Goal: Task Accomplishment & Management: Manage account settings

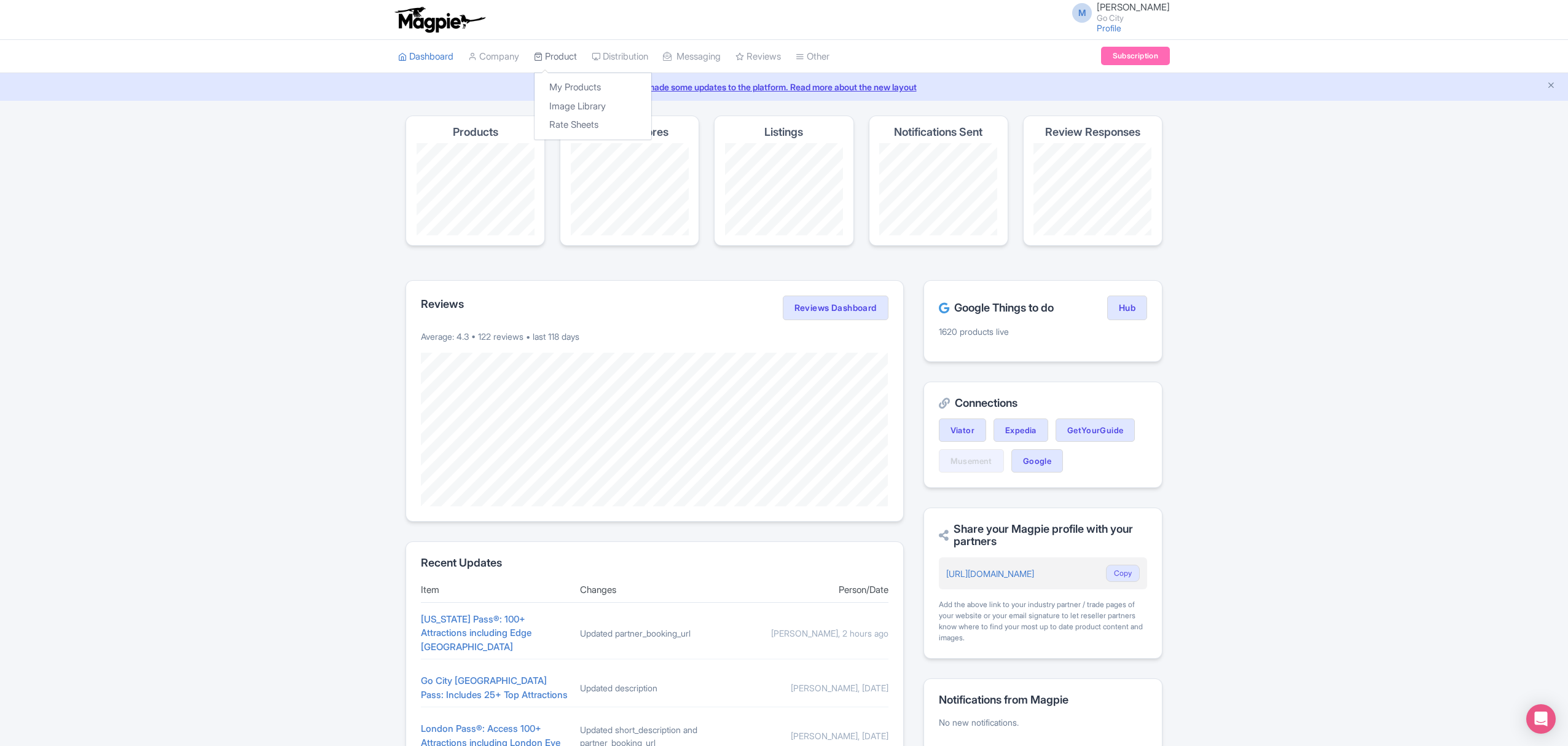
click at [568, 57] on link "Product" at bounding box center [555, 57] width 43 height 34
click at [572, 84] on link "My Products" at bounding box center [593, 87] width 116 height 19
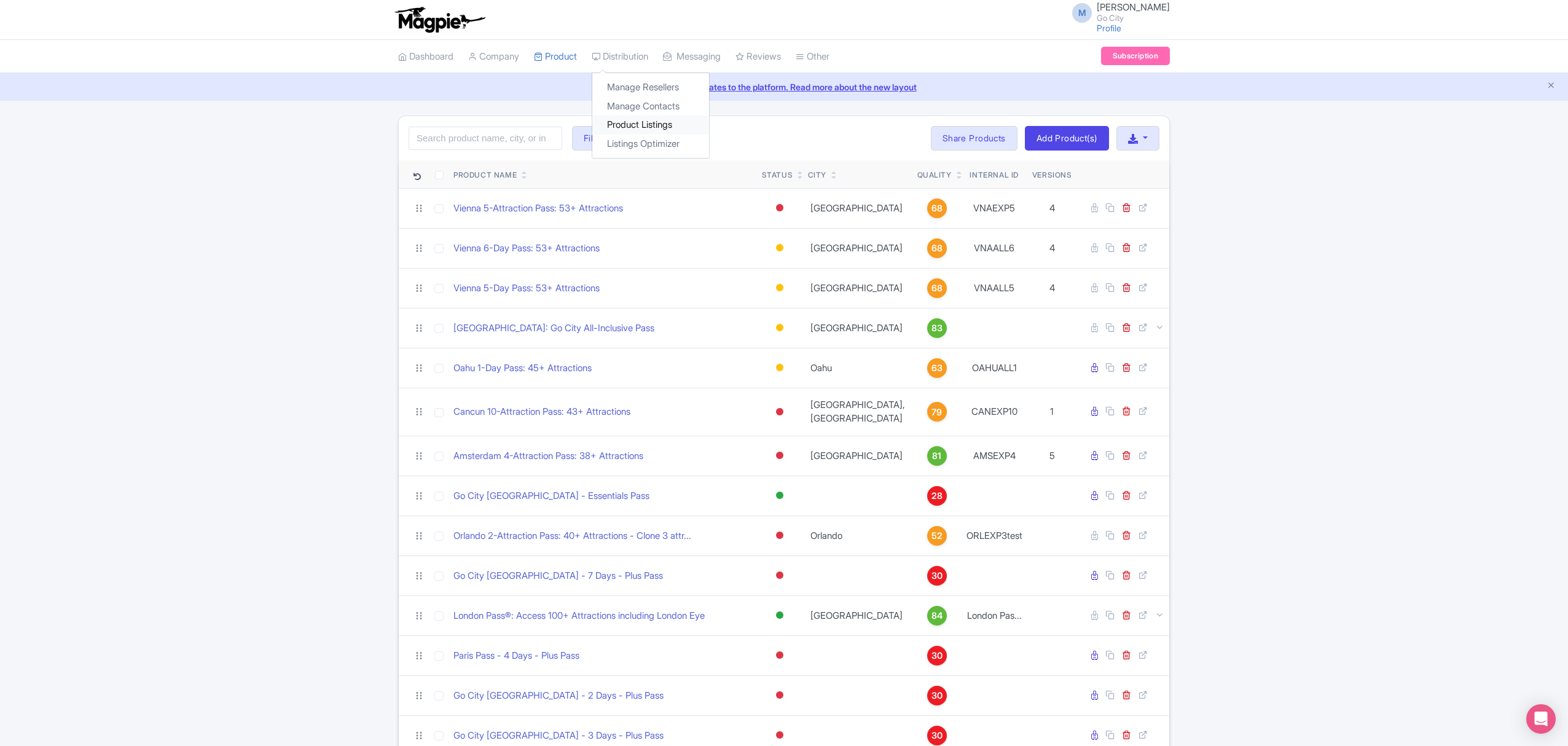
click at [645, 128] on link "Product Listings" at bounding box center [650, 125] width 116 height 19
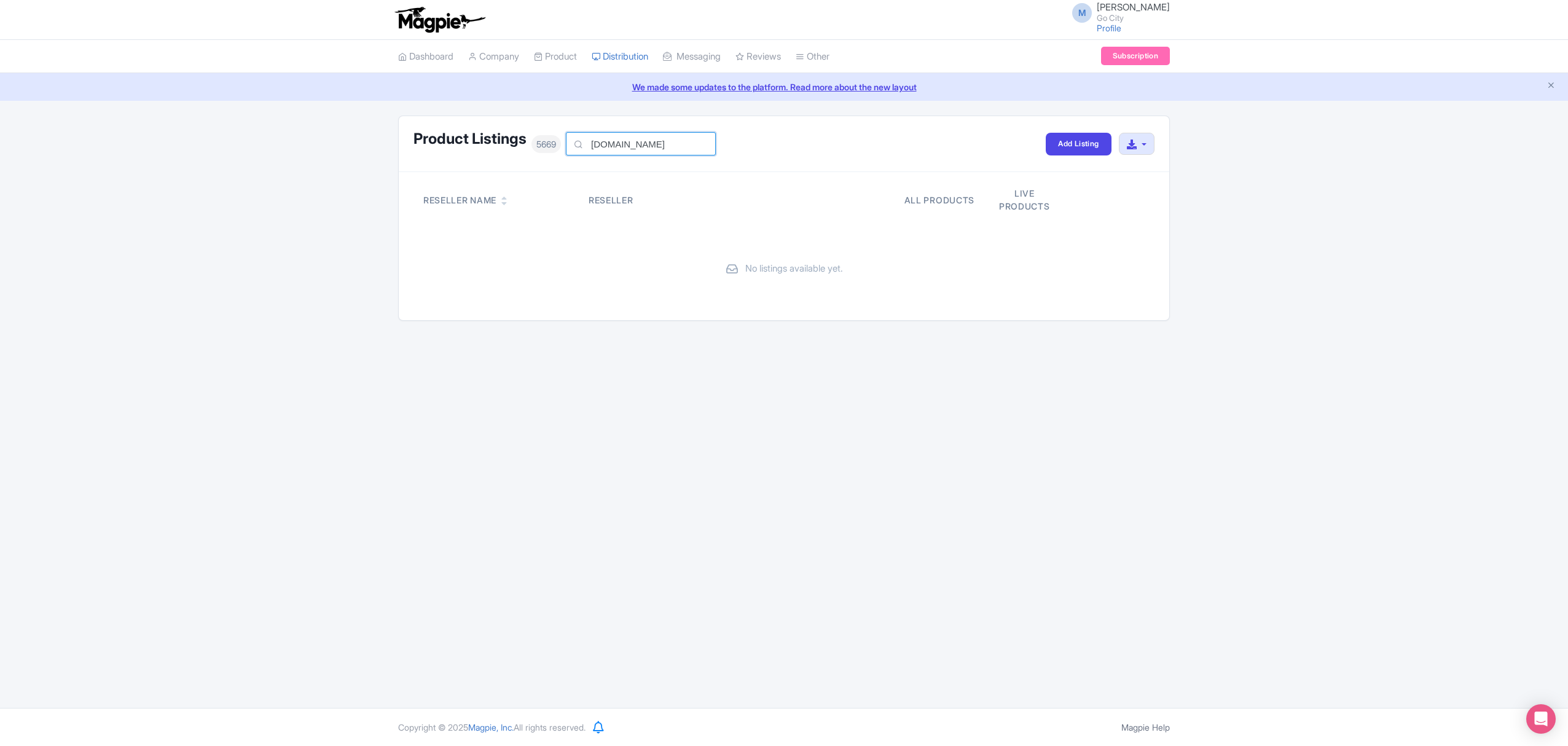
click at [654, 144] on input "gl-tours.com" at bounding box center [640, 144] width 150 height 23
type input "GL TOURS"
click at [670, 145] on input "GL TOURS" at bounding box center [640, 144] width 150 height 23
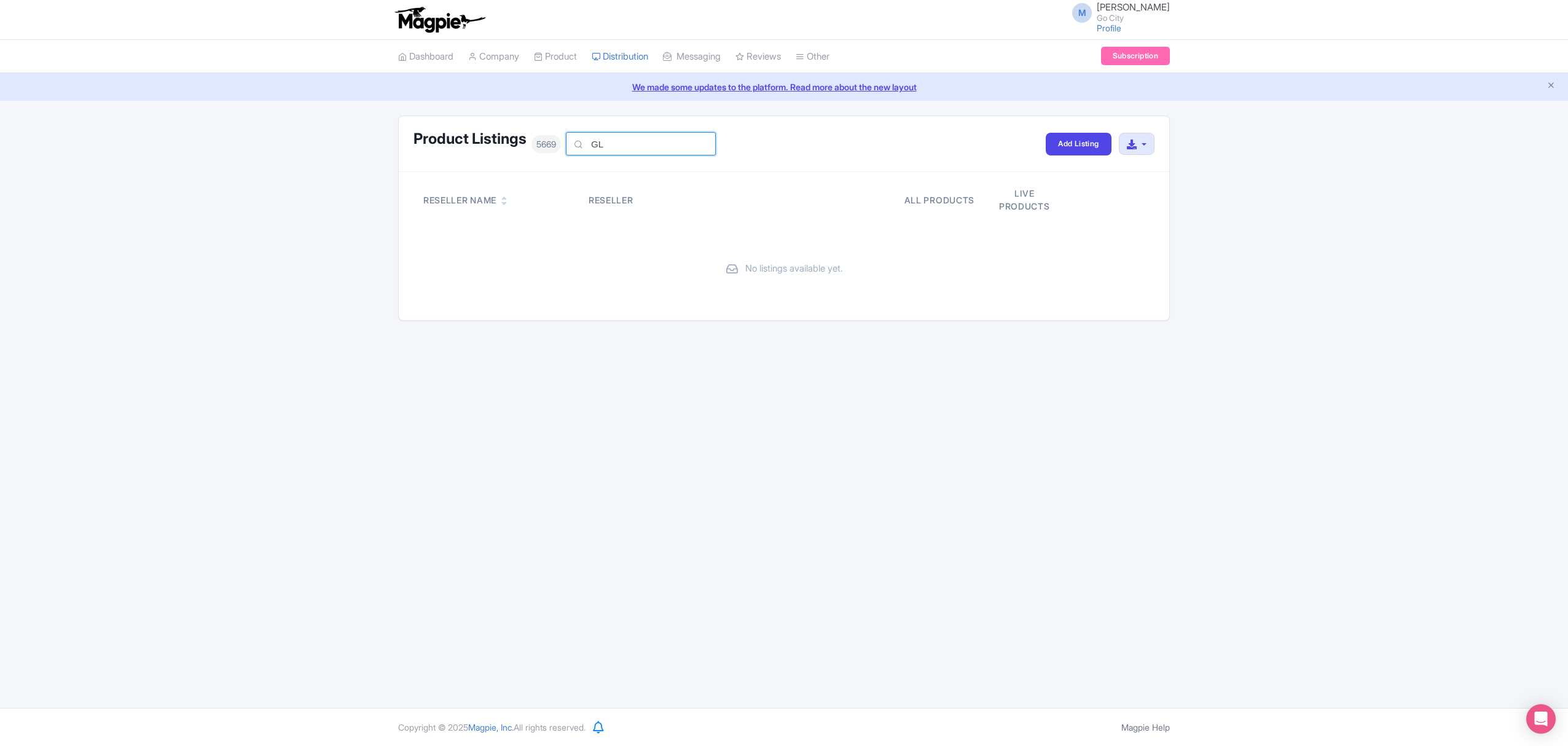
type input "GL"
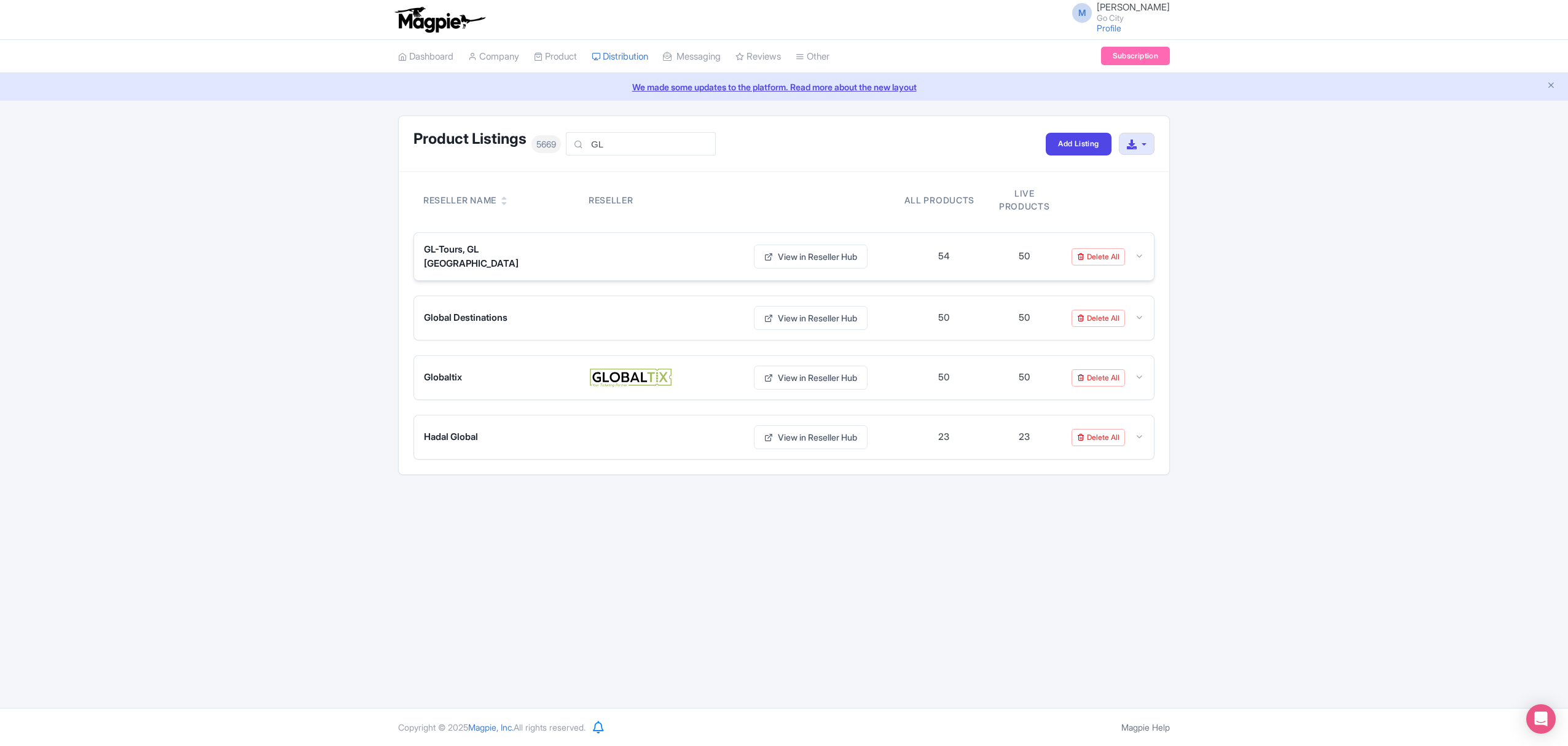
click at [474, 259] on span "GL-Tours, GL Argentina" at bounding box center [499, 256] width 150 height 28
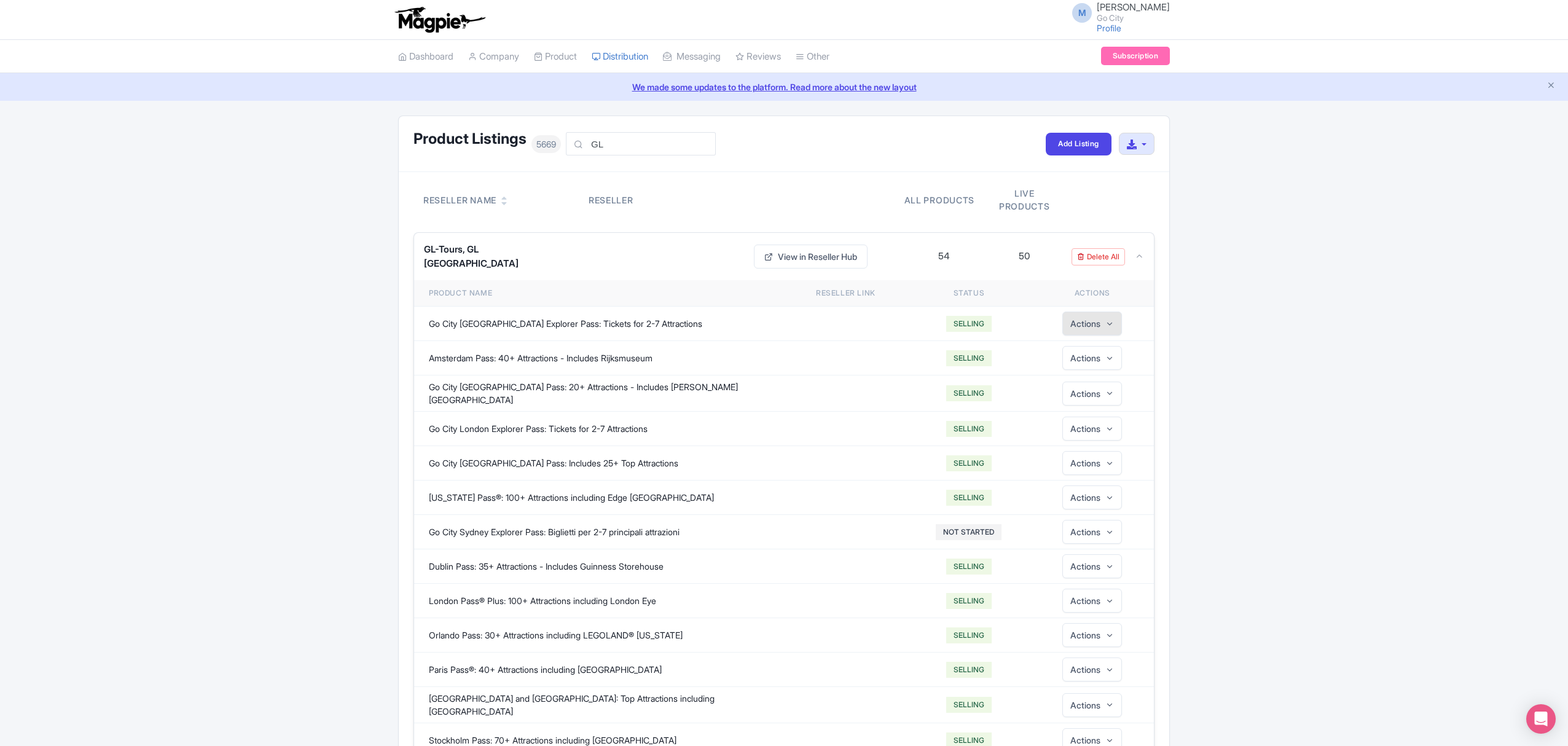
click at [1094, 319] on button "Actions" at bounding box center [1092, 324] width 60 height 24
click at [550, 327] on td "Go City [GEOGRAPHIC_DATA] Explorer Pass: Tickets for 2-7 Attractions" at bounding box center [598, 324] width 370 height 34
click at [1095, 316] on button "Actions" at bounding box center [1092, 324] width 60 height 24
click at [814, 256] on link "View in Reseller Hub" at bounding box center [811, 256] width 114 height 24
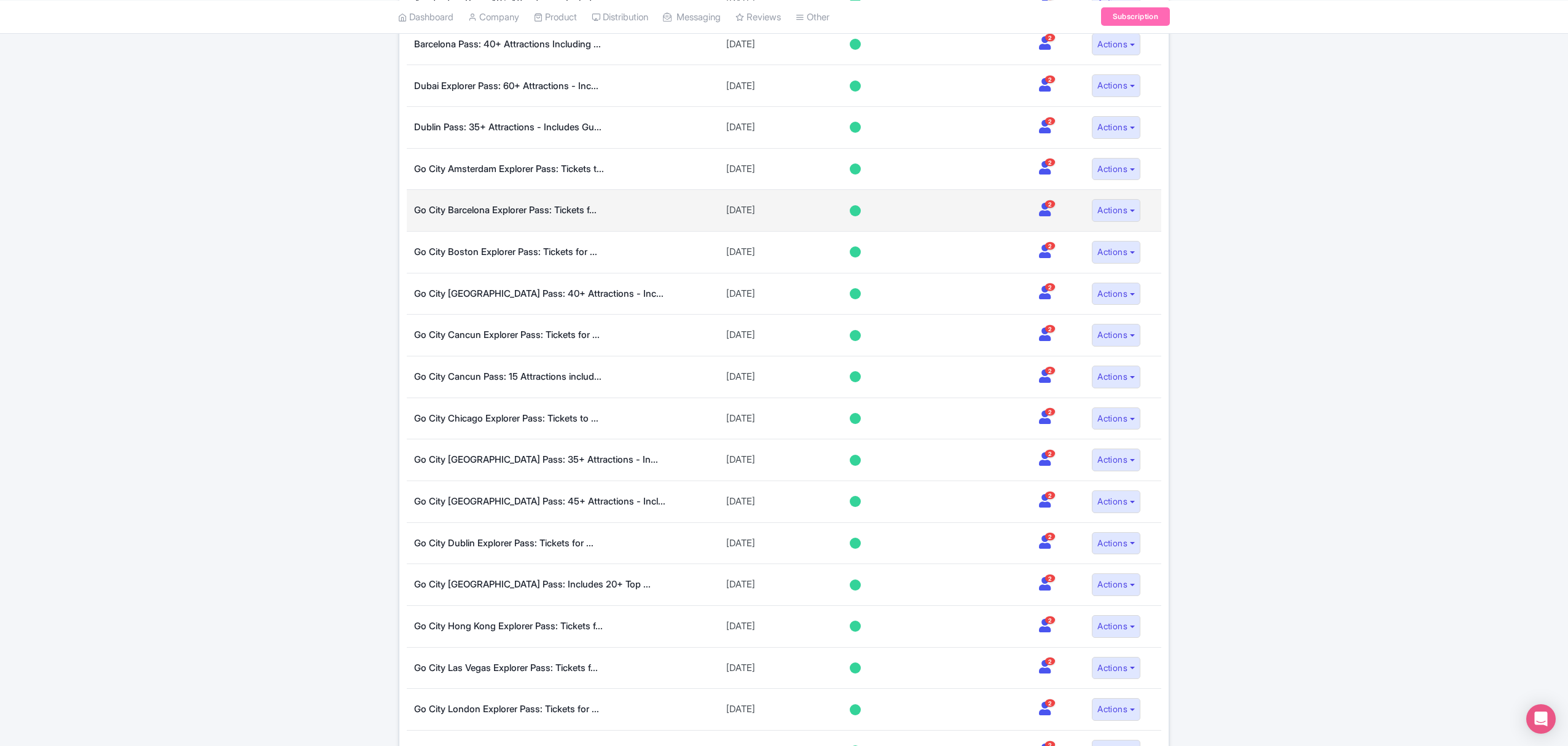
scroll to position [596, 0]
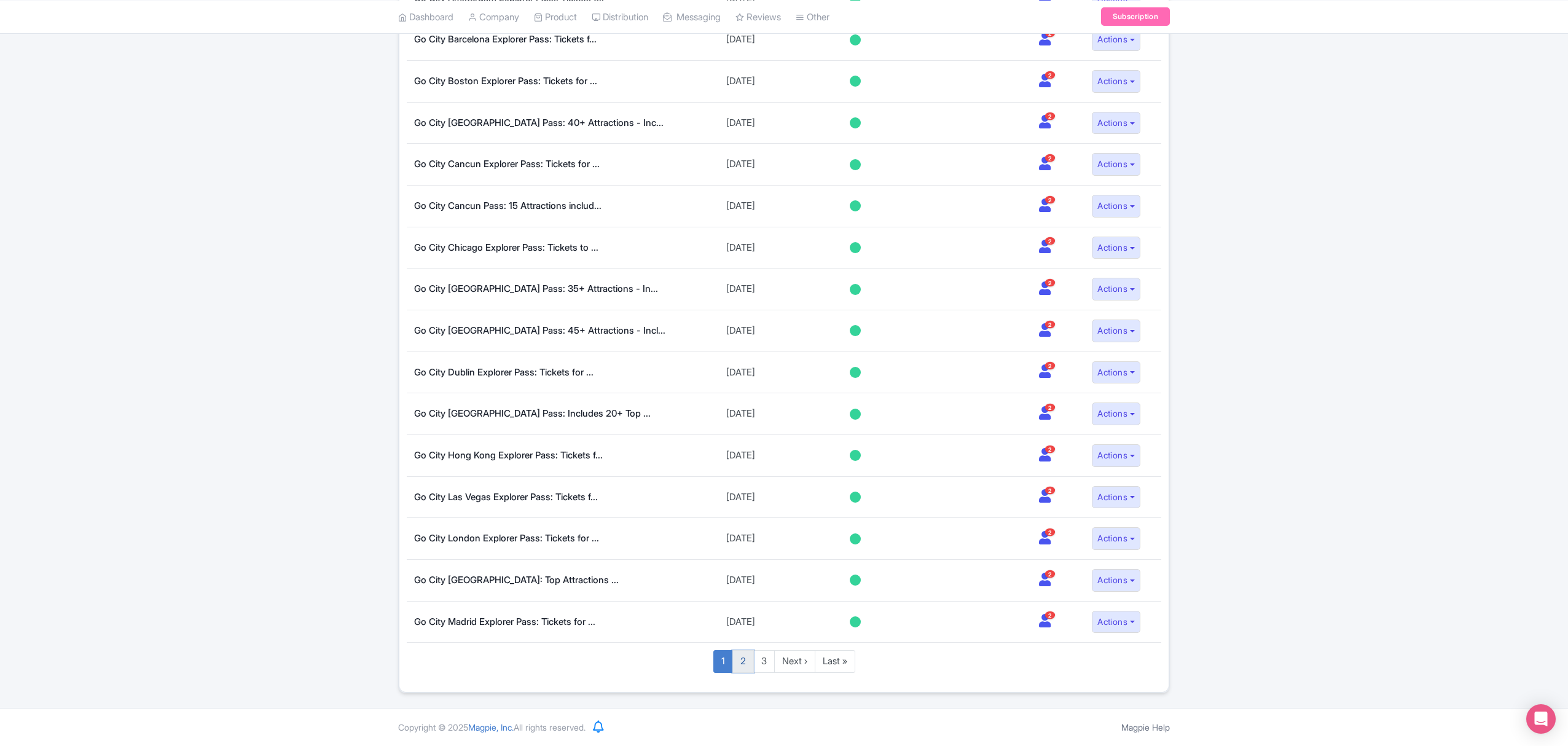
click at [737, 667] on link "2" at bounding box center [743, 661] width 22 height 23
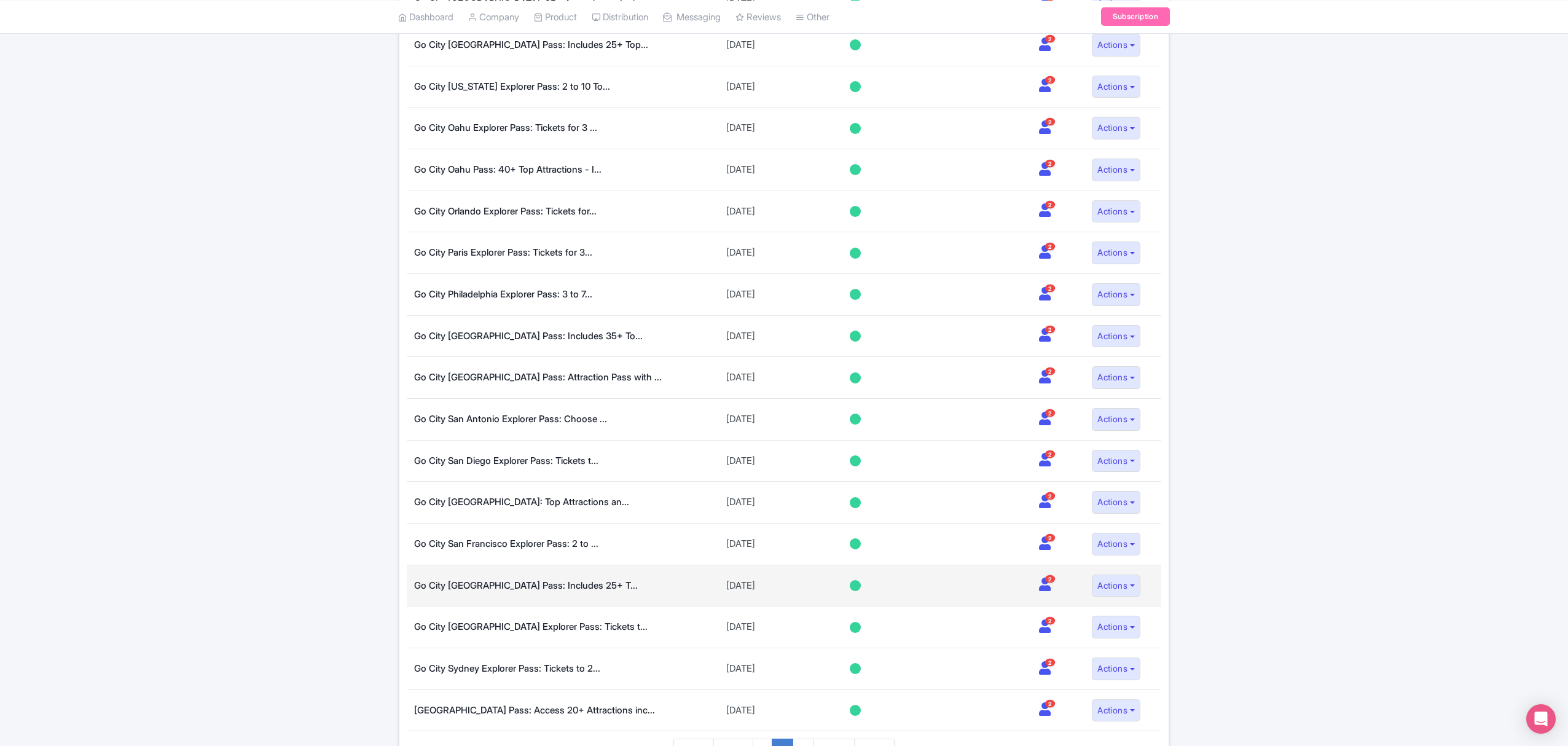
scroll to position [596, 0]
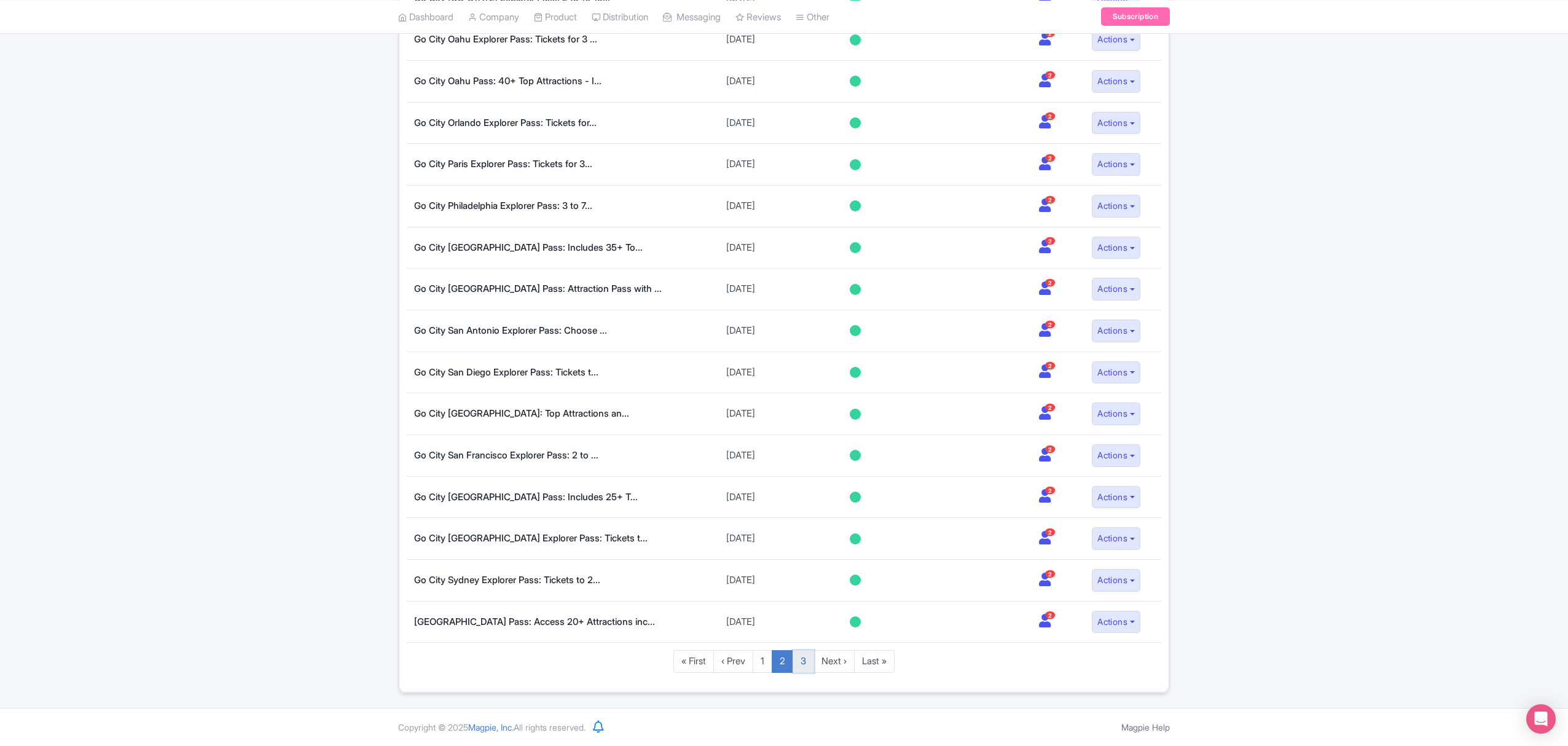
click at [805, 665] on link "3" at bounding box center [804, 661] width 22 height 23
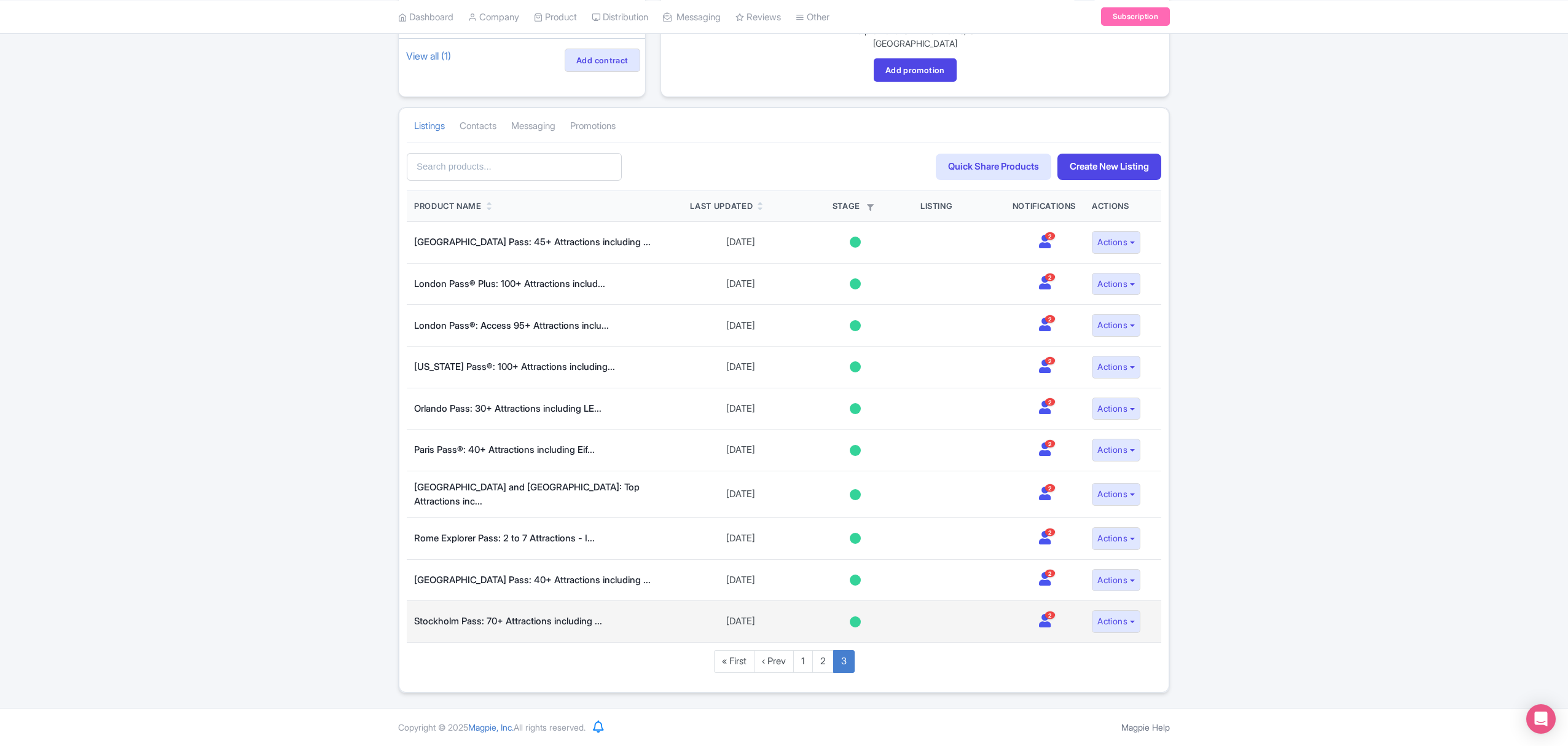
scroll to position [174, 0]
click at [821, 661] on link "2" at bounding box center [823, 661] width 22 height 23
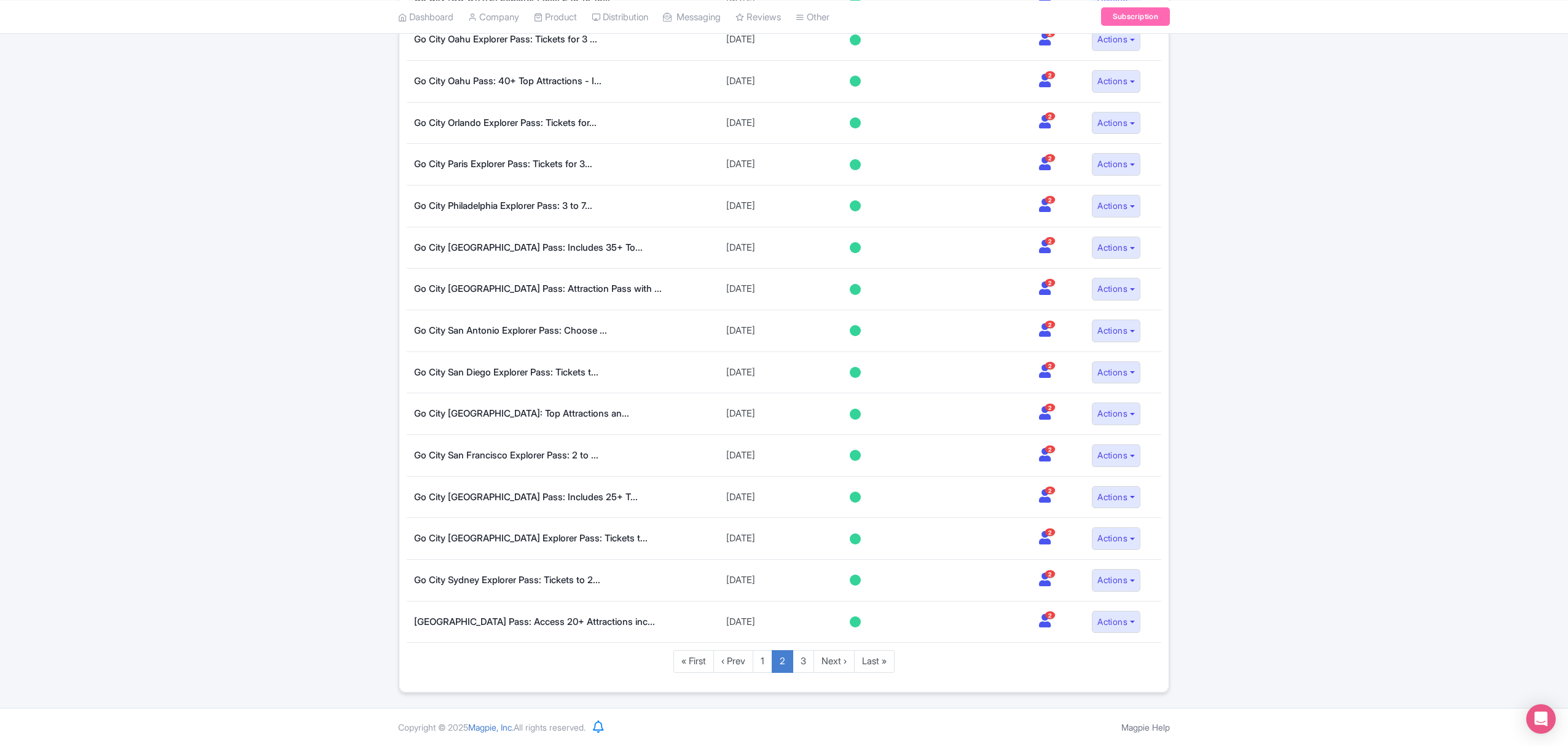
scroll to position [596, 0]
click at [765, 665] on link "1" at bounding box center [762, 661] width 19 height 23
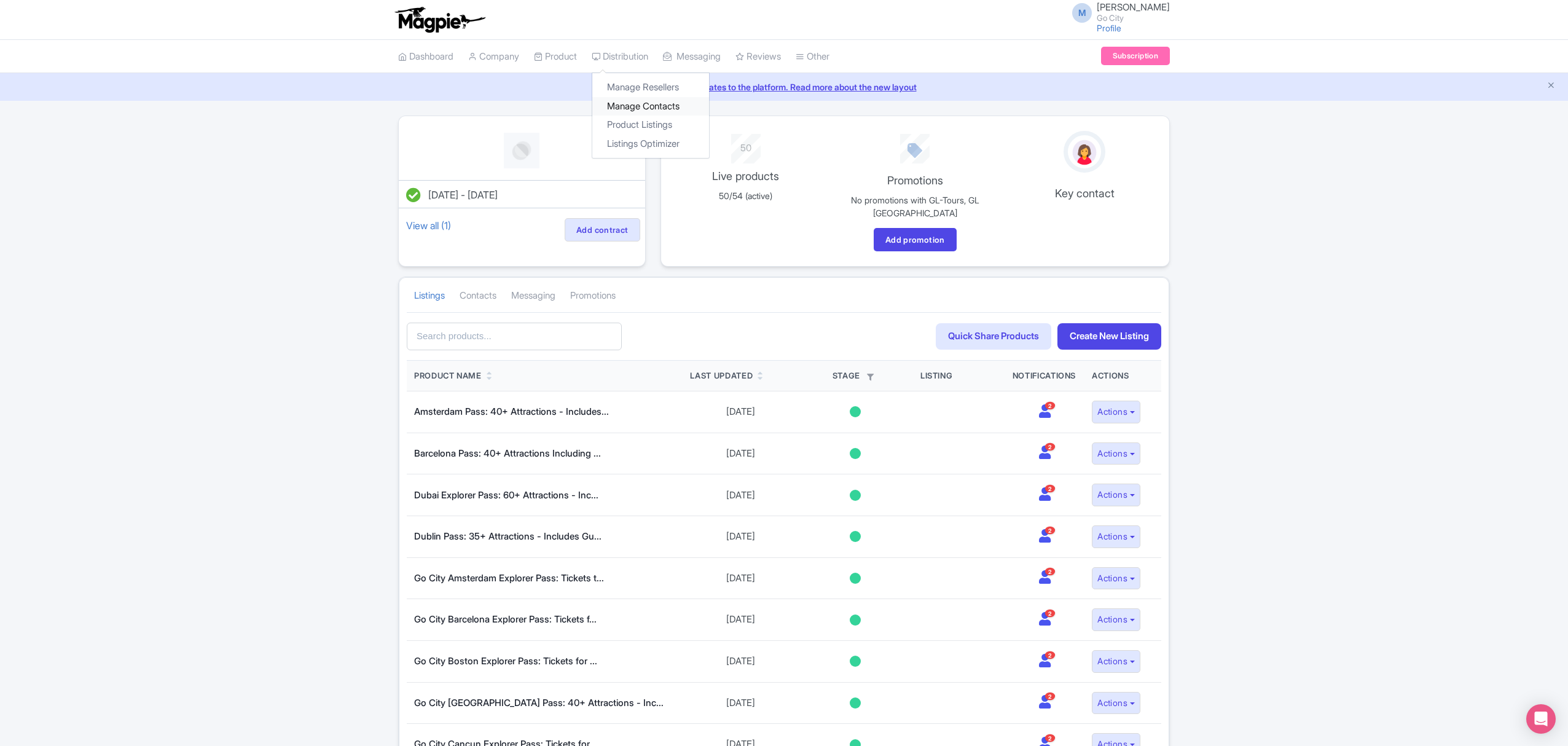
click at [666, 105] on link "Manage Contacts" at bounding box center [650, 106] width 116 height 19
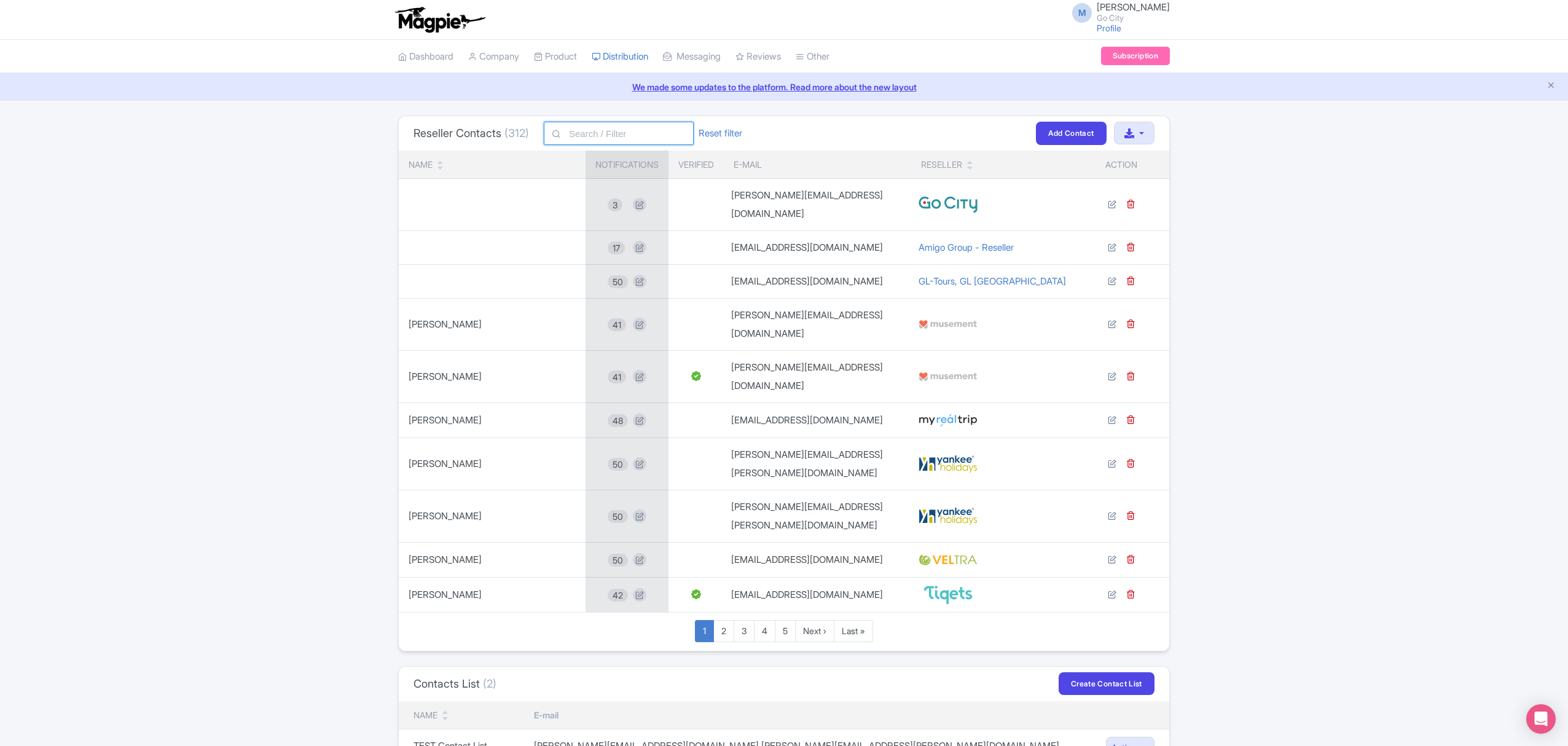
click at [616, 136] on input "text" at bounding box center [618, 133] width 150 height 23
paste input "[DOMAIN_NAME]"
type input "[DOMAIN_NAME]"
click button "Filter" at bounding box center [0, 0] width 0 height 0
